Goal: Navigation & Orientation: Find specific page/section

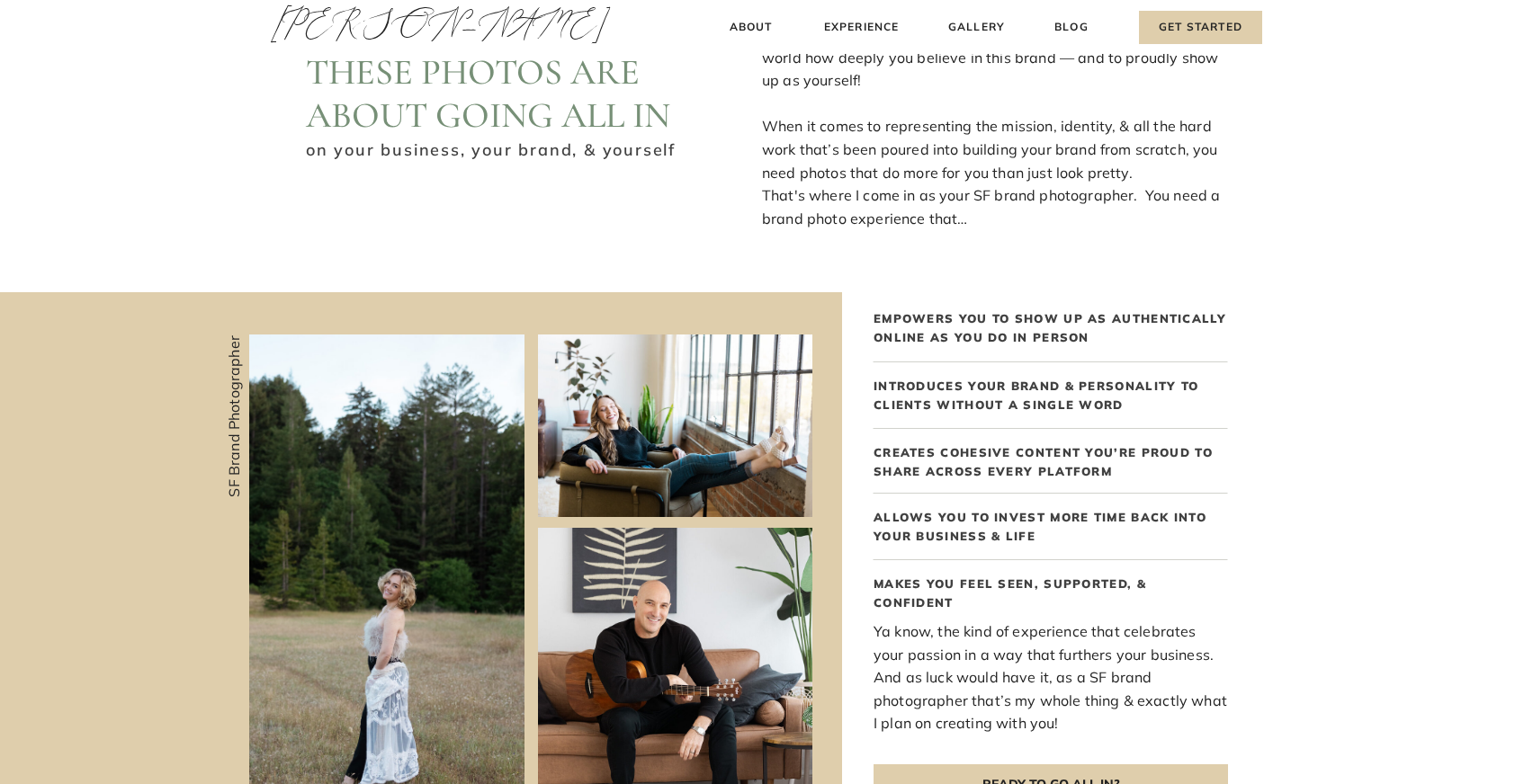
scroll to position [778, 0]
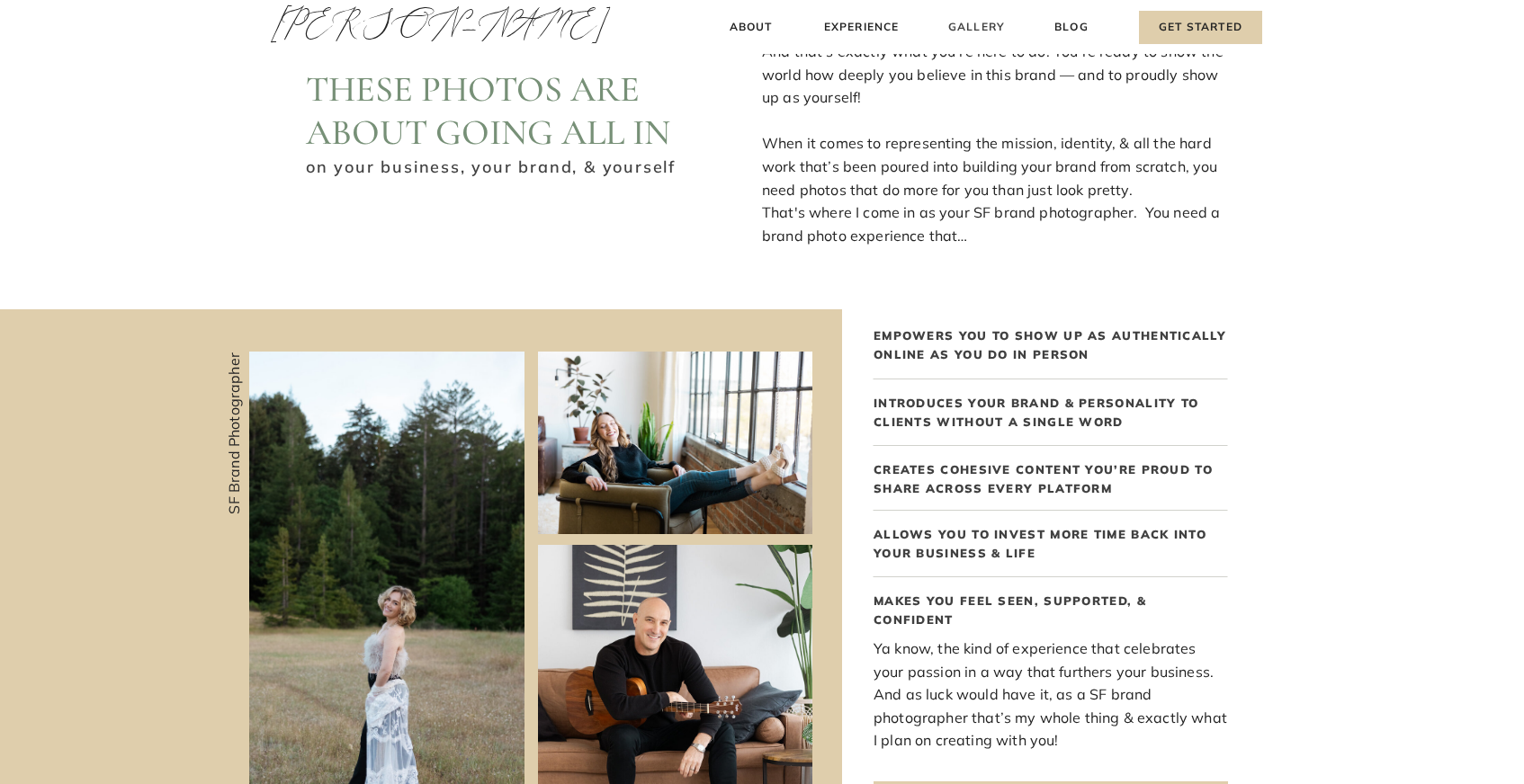
click at [968, 26] on h3 "Gallery" at bounding box center [976, 27] width 61 height 19
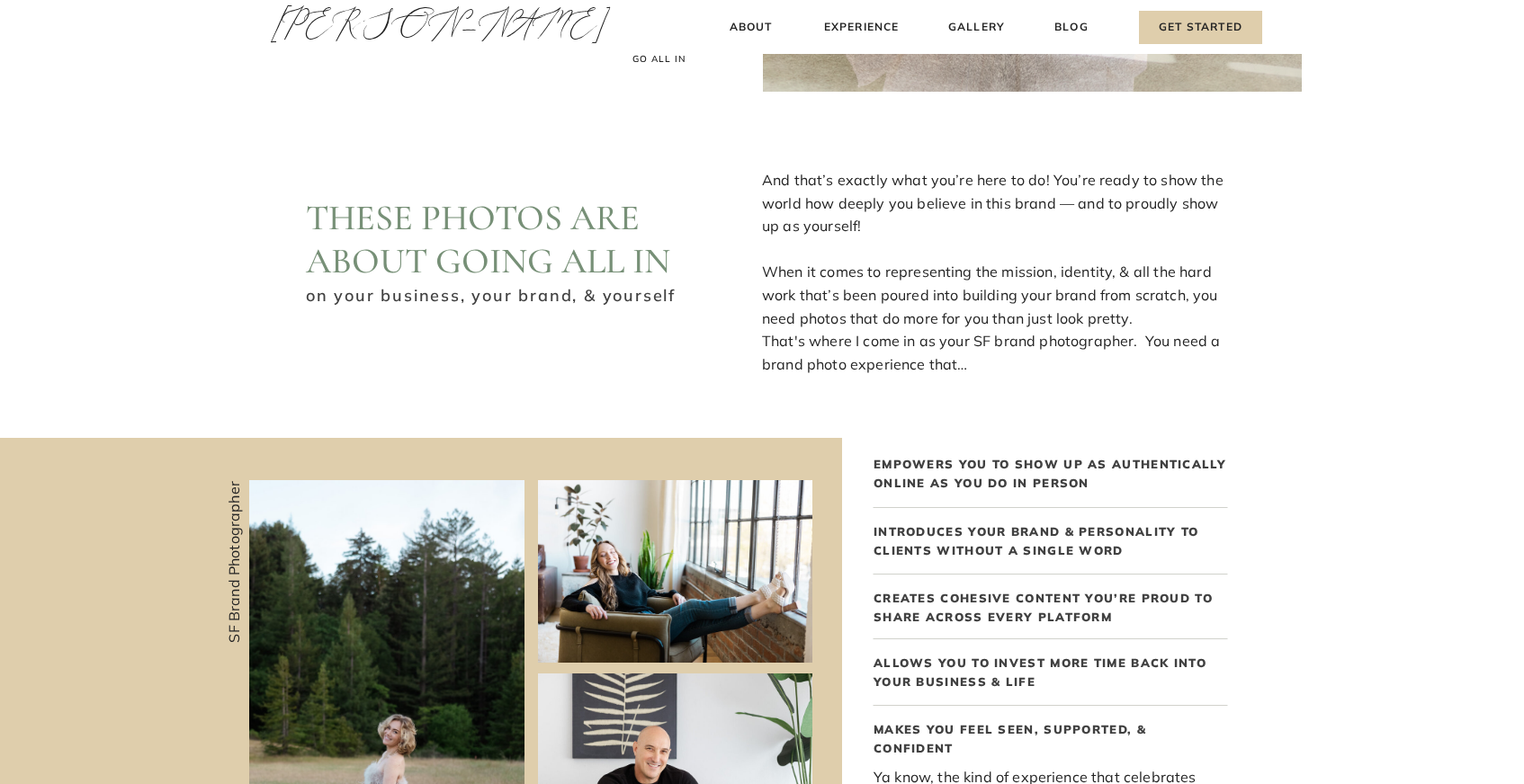
scroll to position [446, 0]
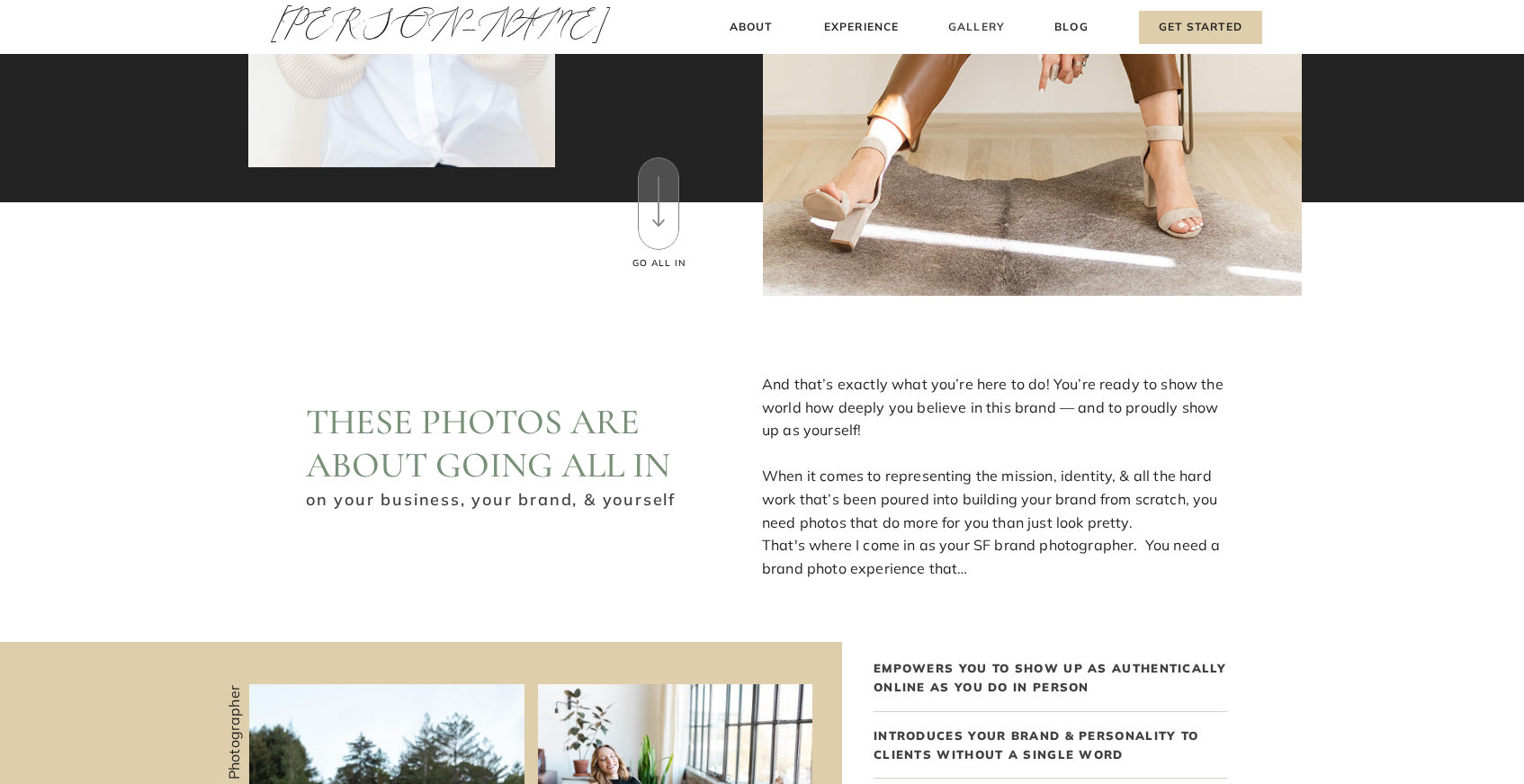
click at [969, 25] on h3 "Gallery" at bounding box center [976, 27] width 61 height 19
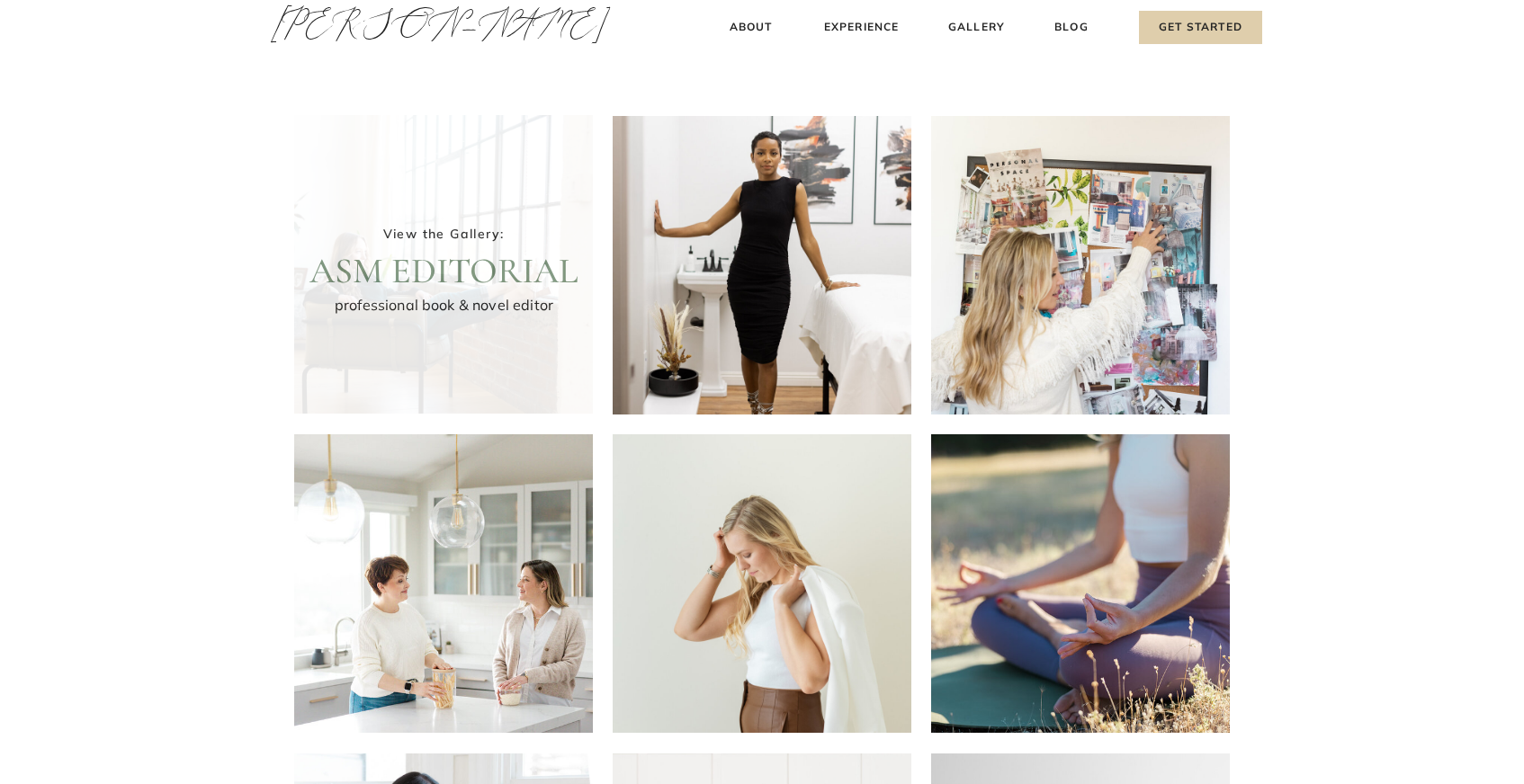
click at [543, 255] on div at bounding box center [443, 264] width 299 height 299
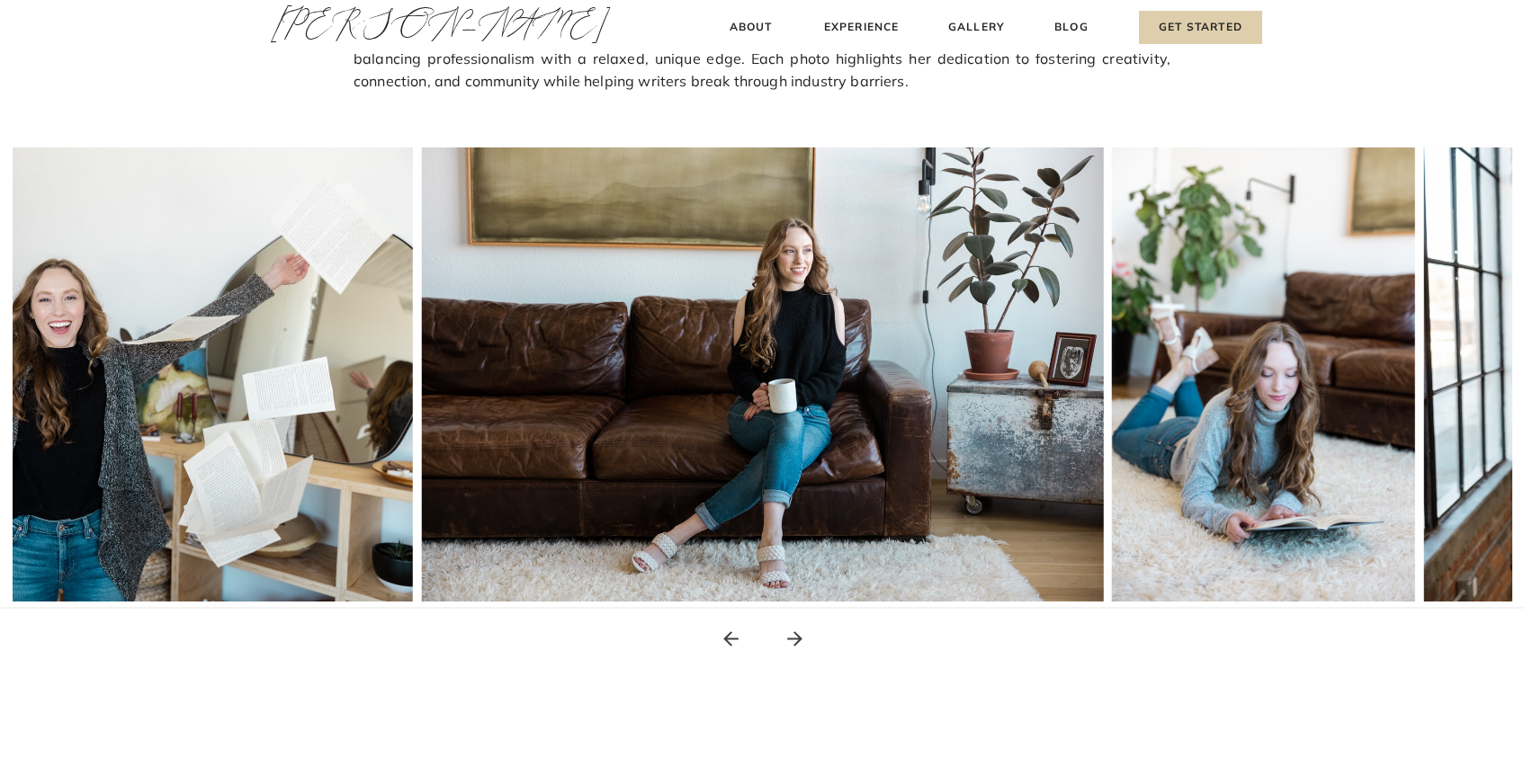
scroll to position [258, 0]
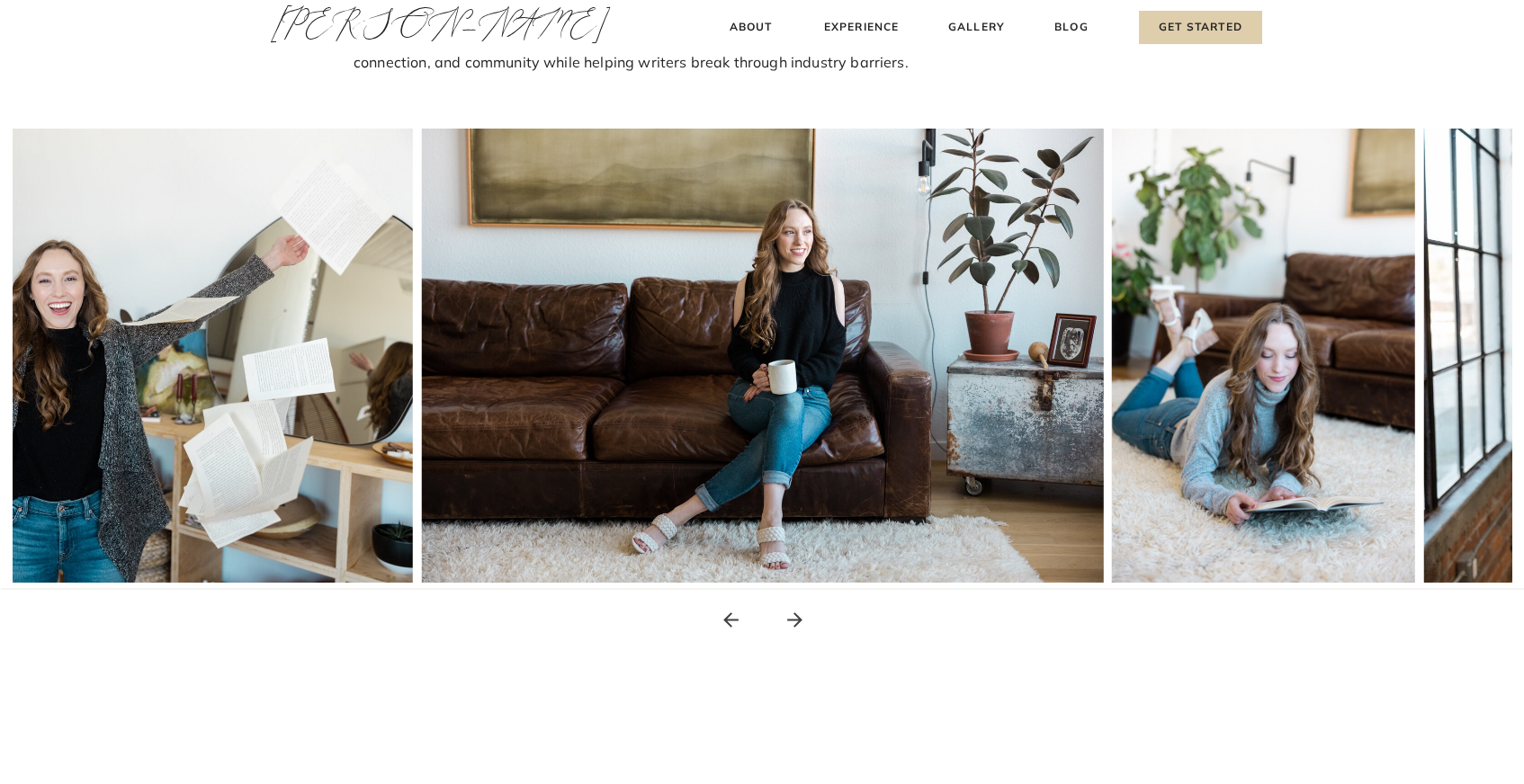
click at [796, 620] on icon at bounding box center [795, 620] width 15 height 15
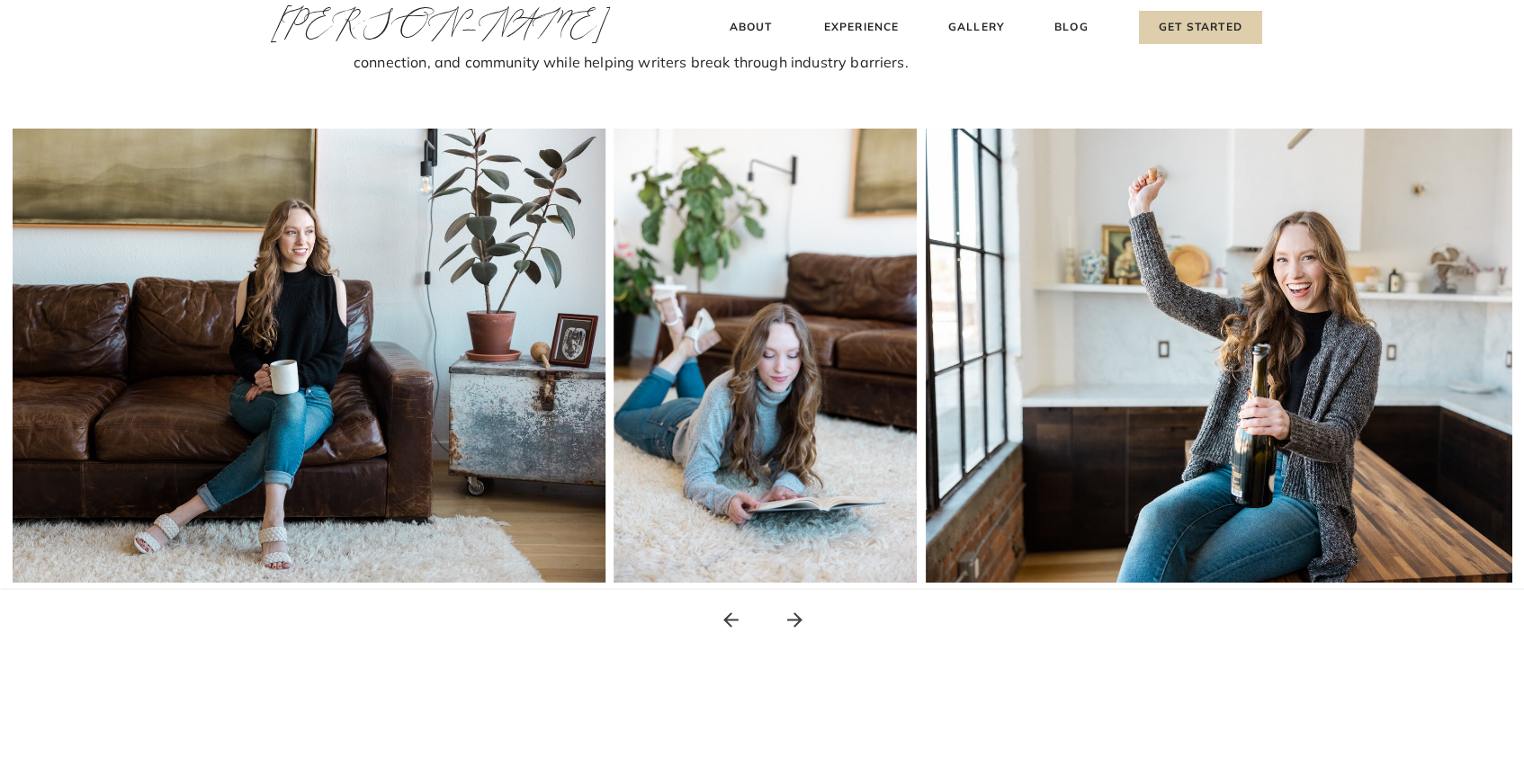
click at [796, 620] on icon at bounding box center [795, 620] width 15 height 15
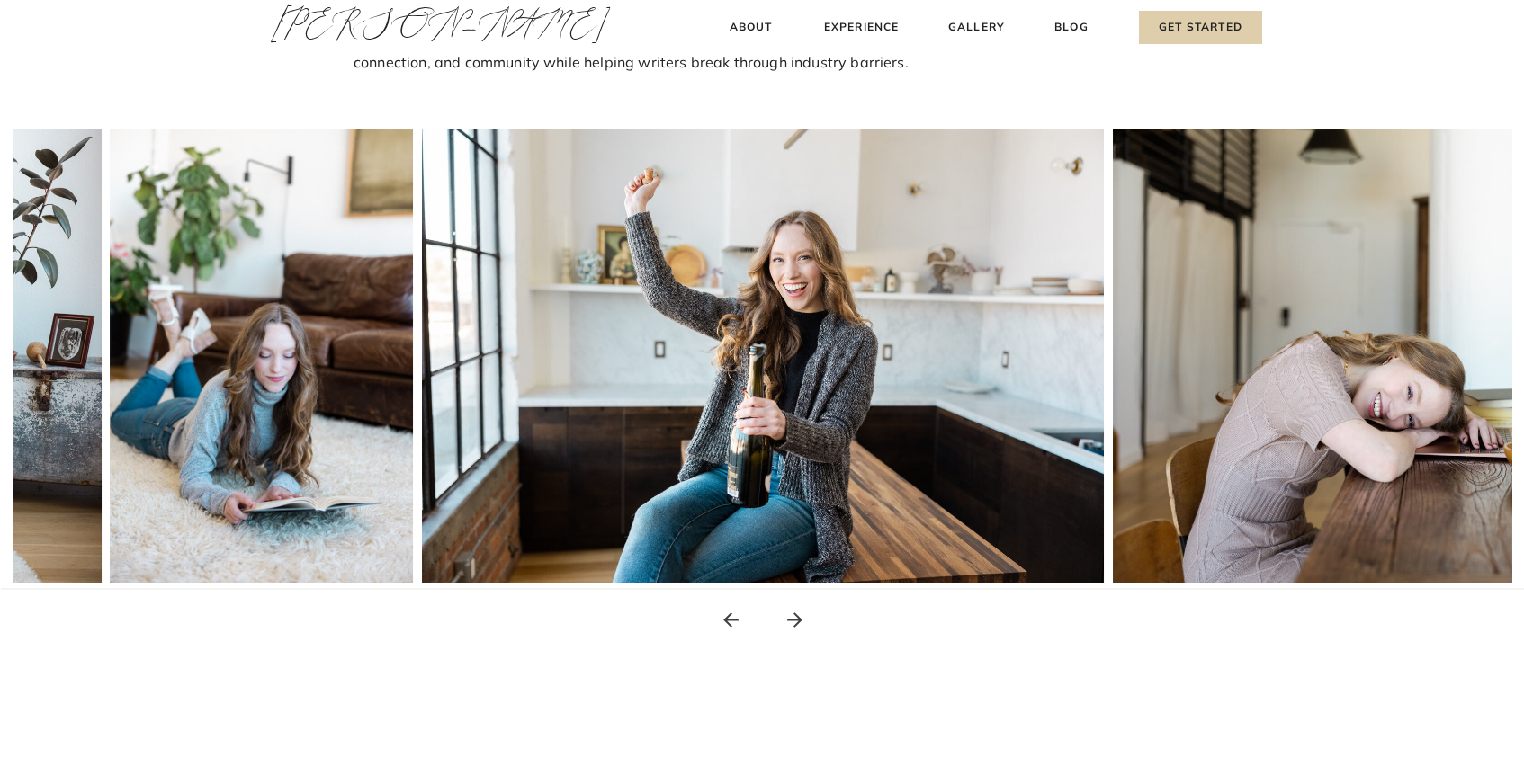
click at [796, 620] on icon at bounding box center [795, 620] width 15 height 15
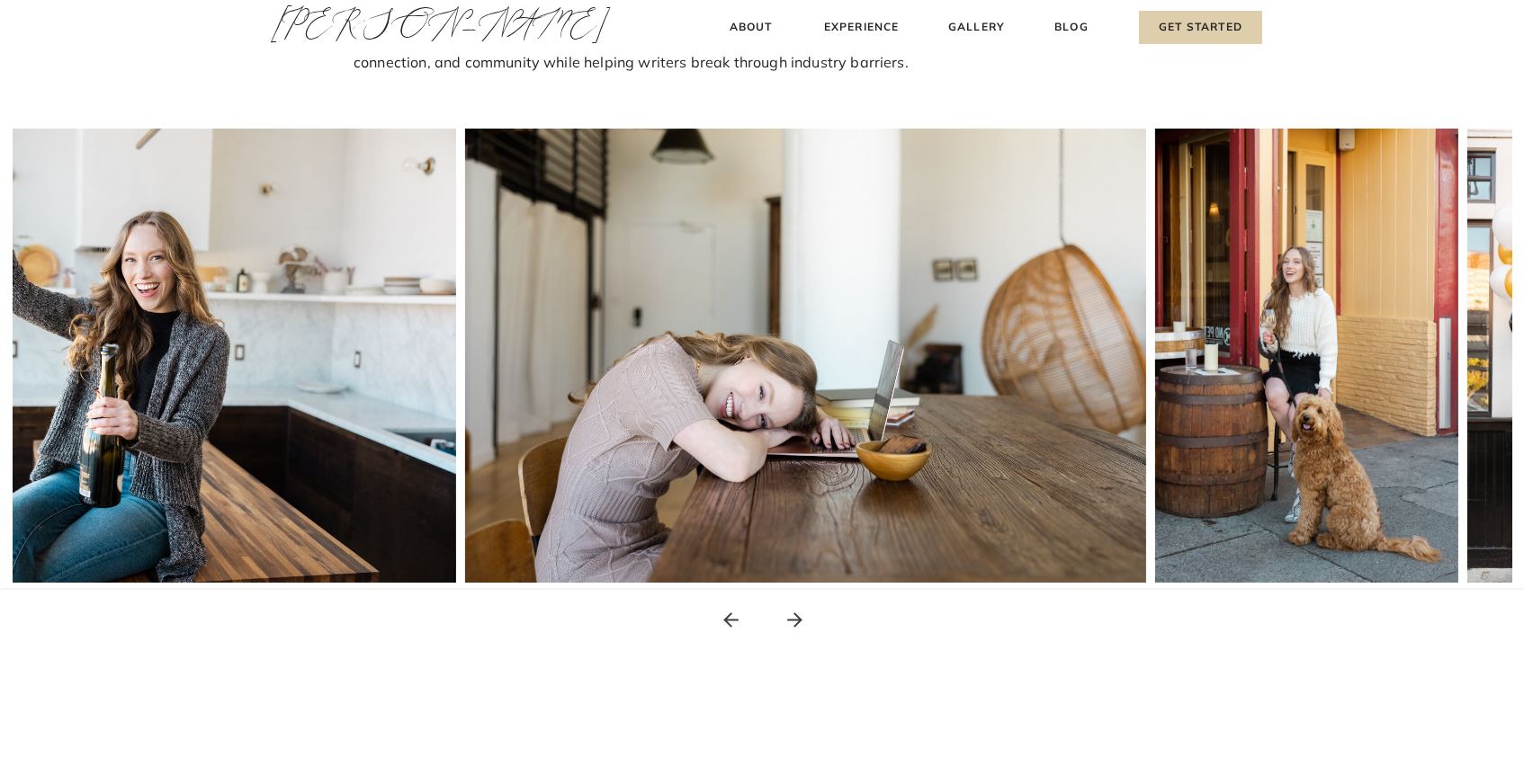
click at [796, 620] on icon at bounding box center [795, 620] width 15 height 15
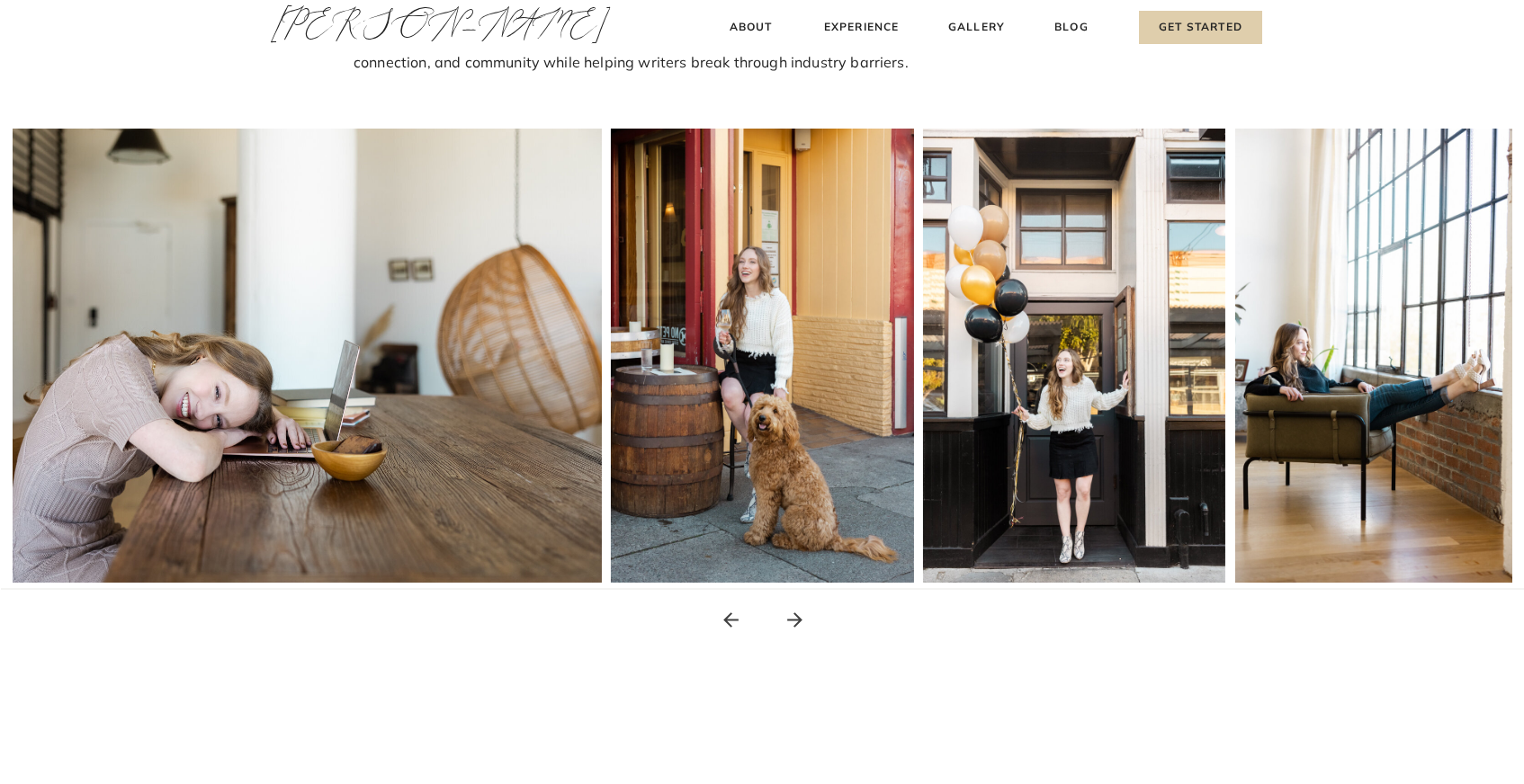
click at [796, 620] on icon at bounding box center [795, 620] width 15 height 15
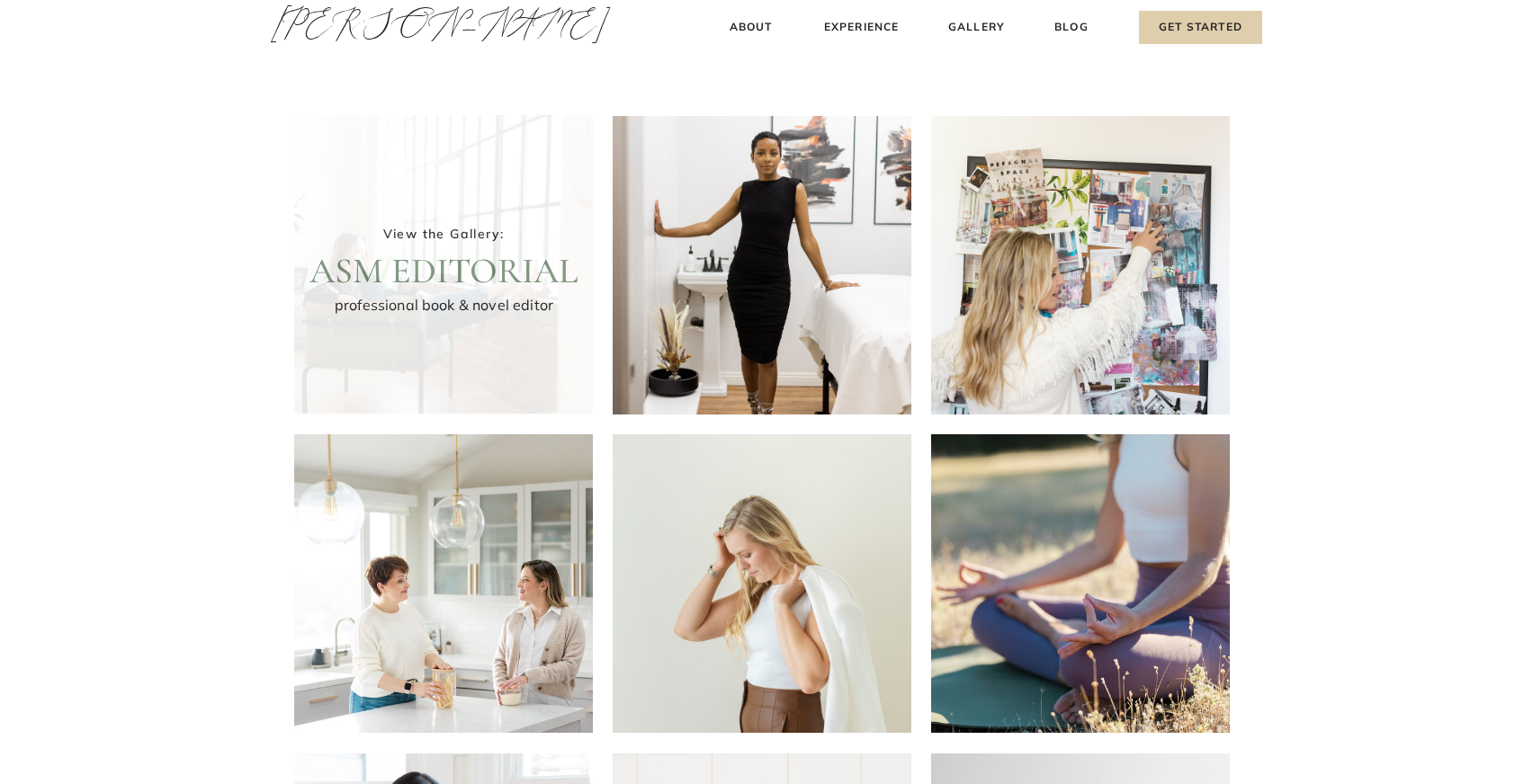
click at [458, 261] on div at bounding box center [443, 264] width 299 height 299
